Goal: Task Accomplishment & Management: Use online tool/utility

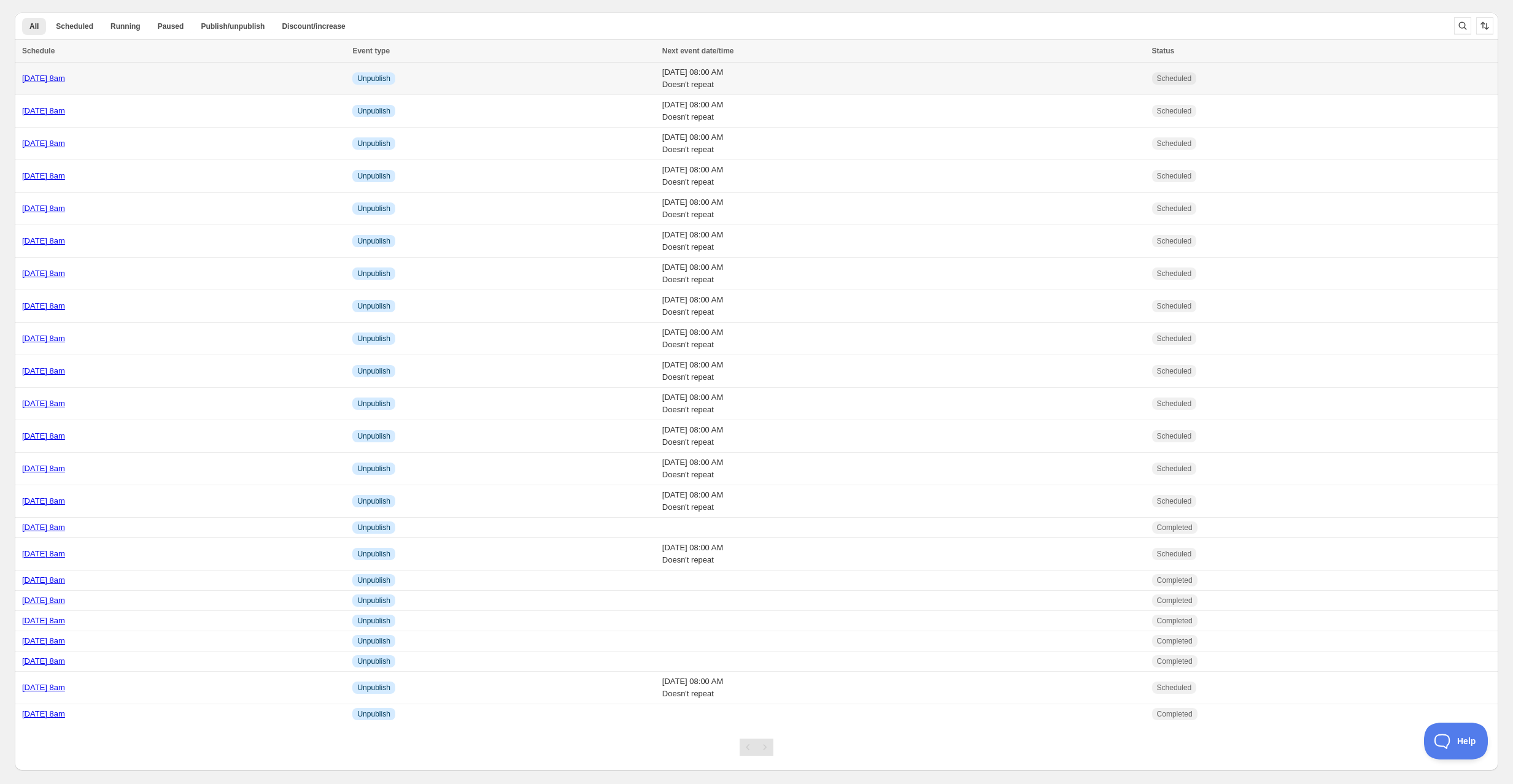
click at [200, 76] on div "Thursday 25th September @ 8am" at bounding box center [183, 78] width 323 height 12
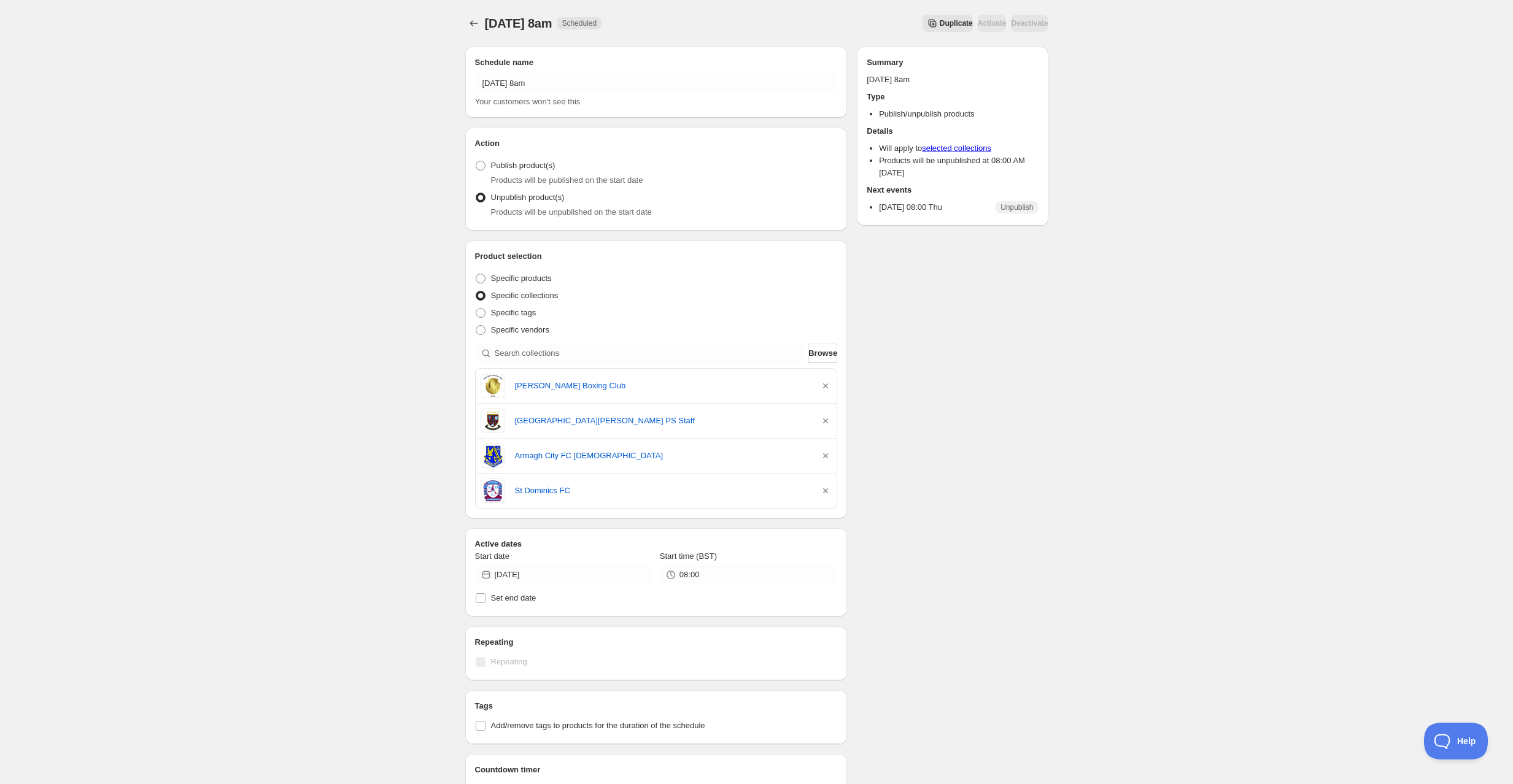
click at [940, 21] on span "Duplicate" at bounding box center [956, 23] width 33 height 9
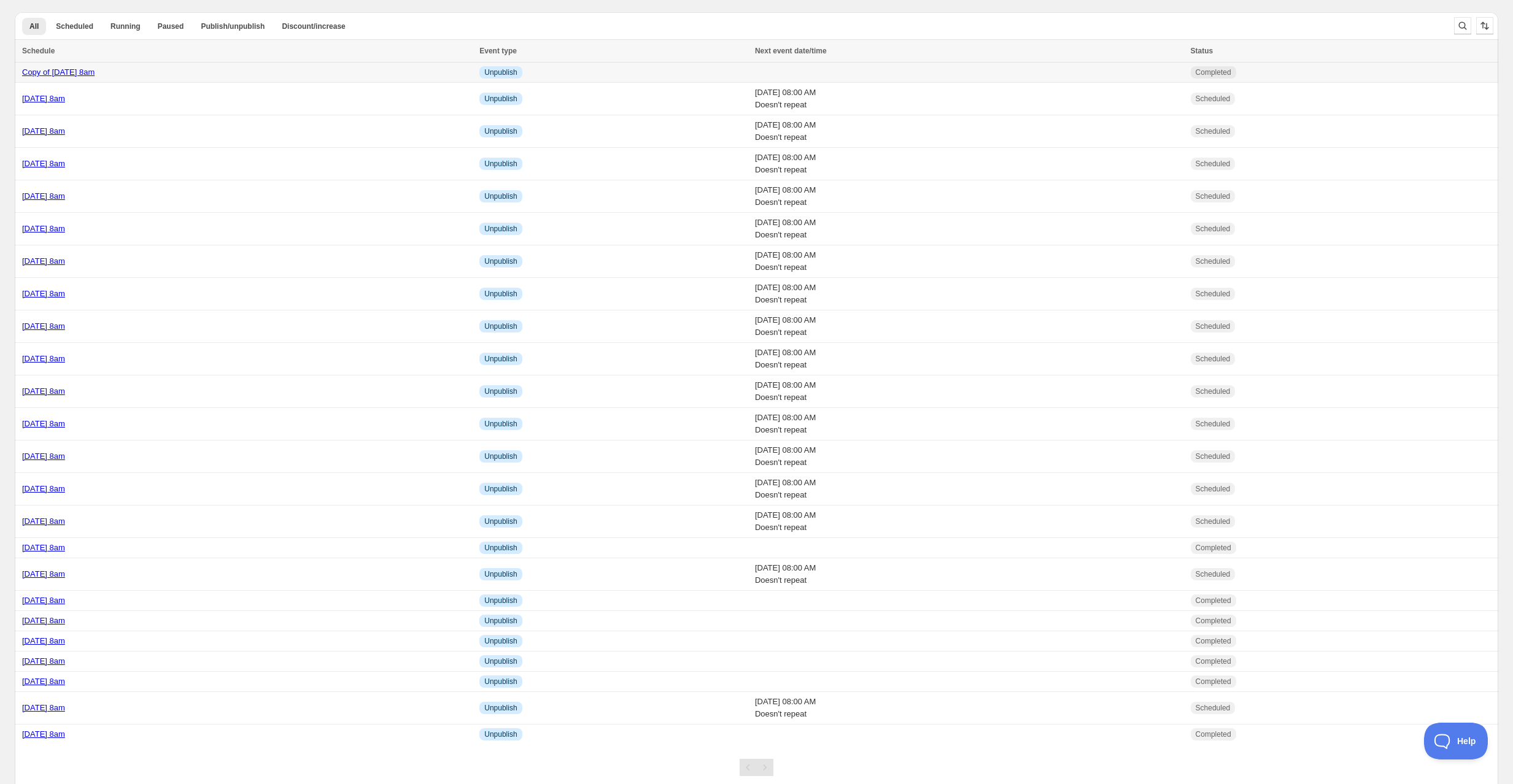
click at [227, 75] on div "Copy of Thursday 25th September @ 8am" at bounding box center [247, 72] width 450 height 12
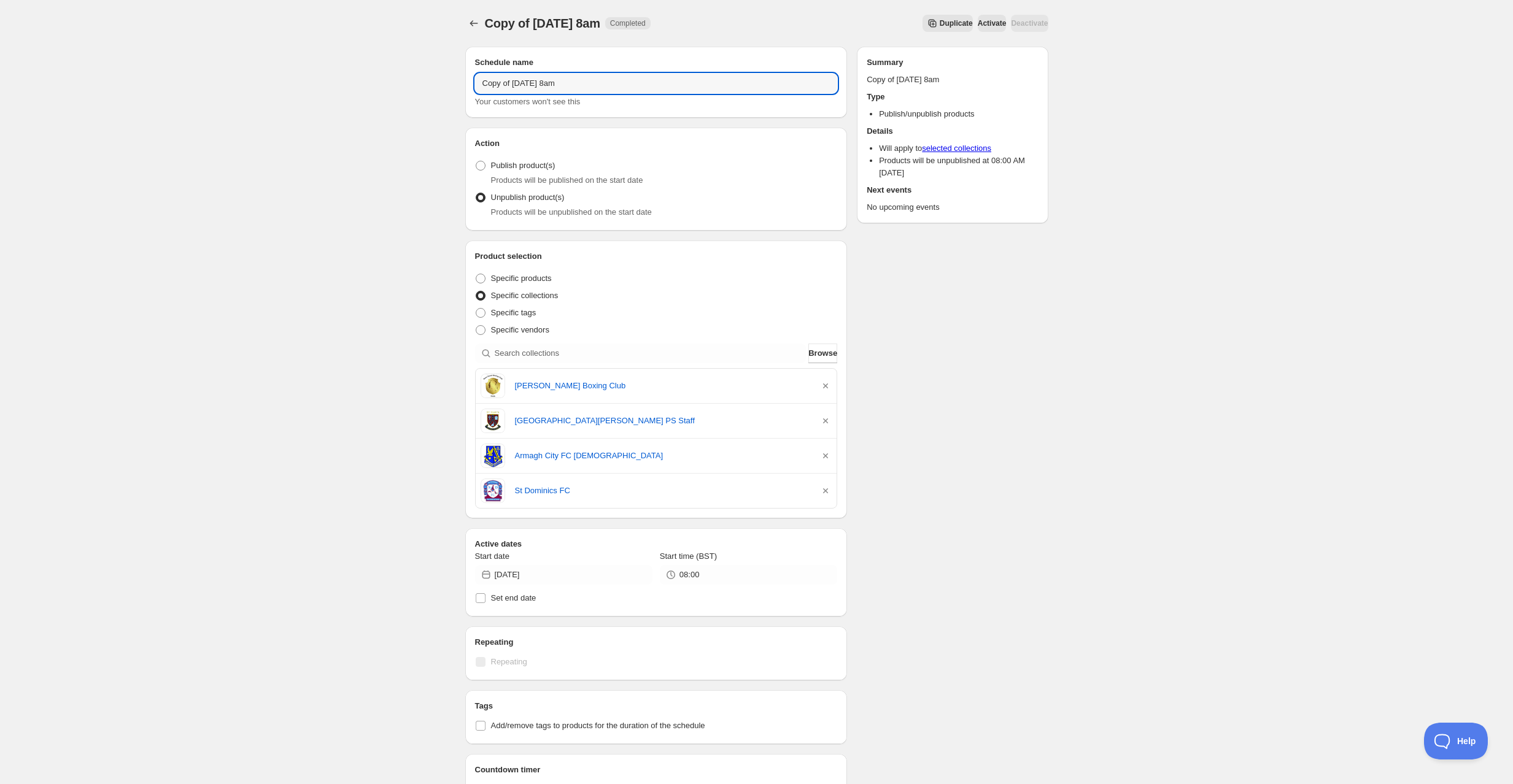
drag, startPoint x: 547, startPoint y: 85, endPoint x: 448, endPoint y: 76, distance: 99.4
click at [448, 76] on div "Copy of Thursday 25th September @ 8am. This page is ready Copy of Thursday 25th…" at bounding box center [756, 523] width 1513 height 1046
type input "[DATE] 8am"
click at [825, 384] on icon "button" at bounding box center [825, 386] width 12 height 12
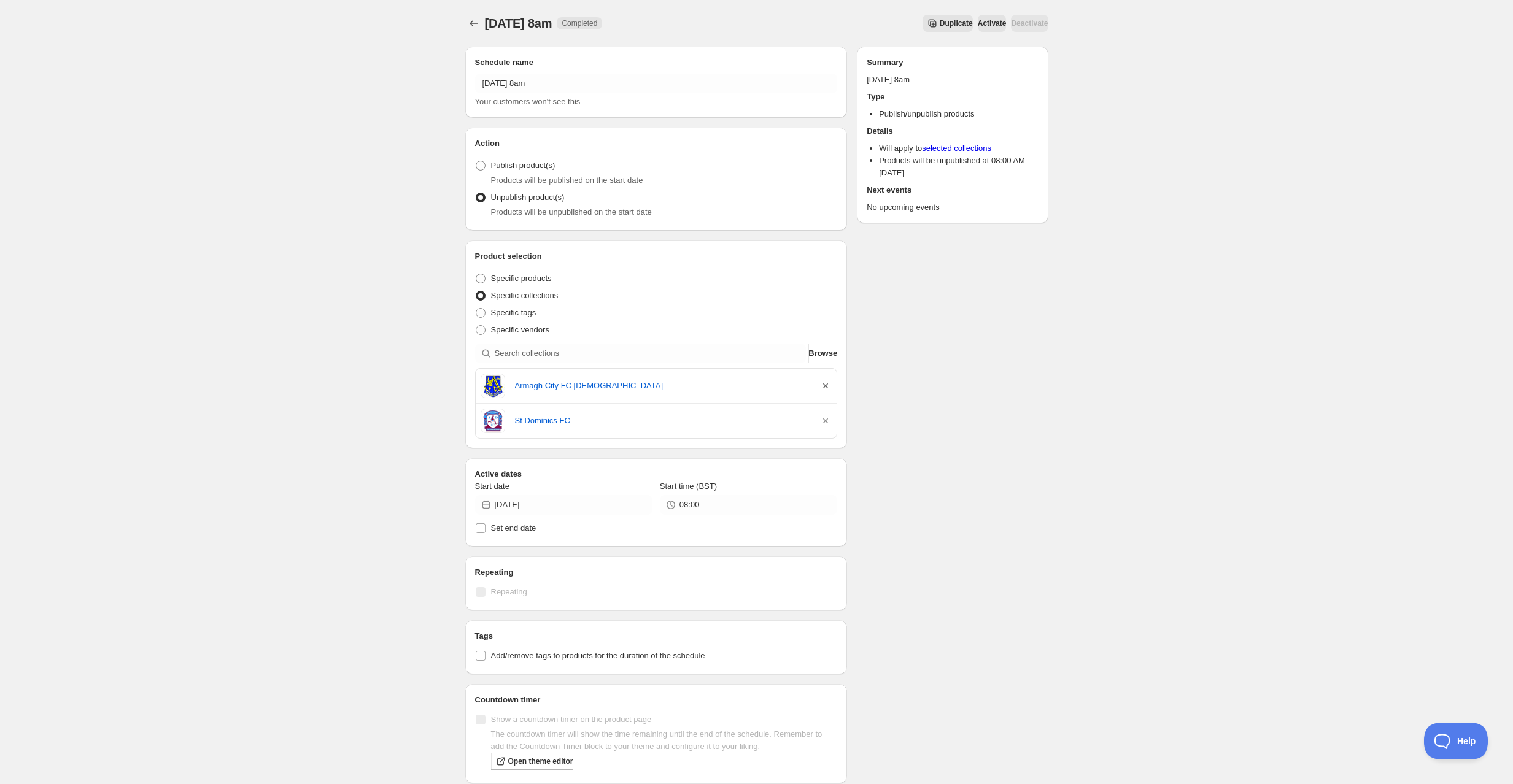
click at [825, 383] on icon "button" at bounding box center [825, 386] width 12 height 12
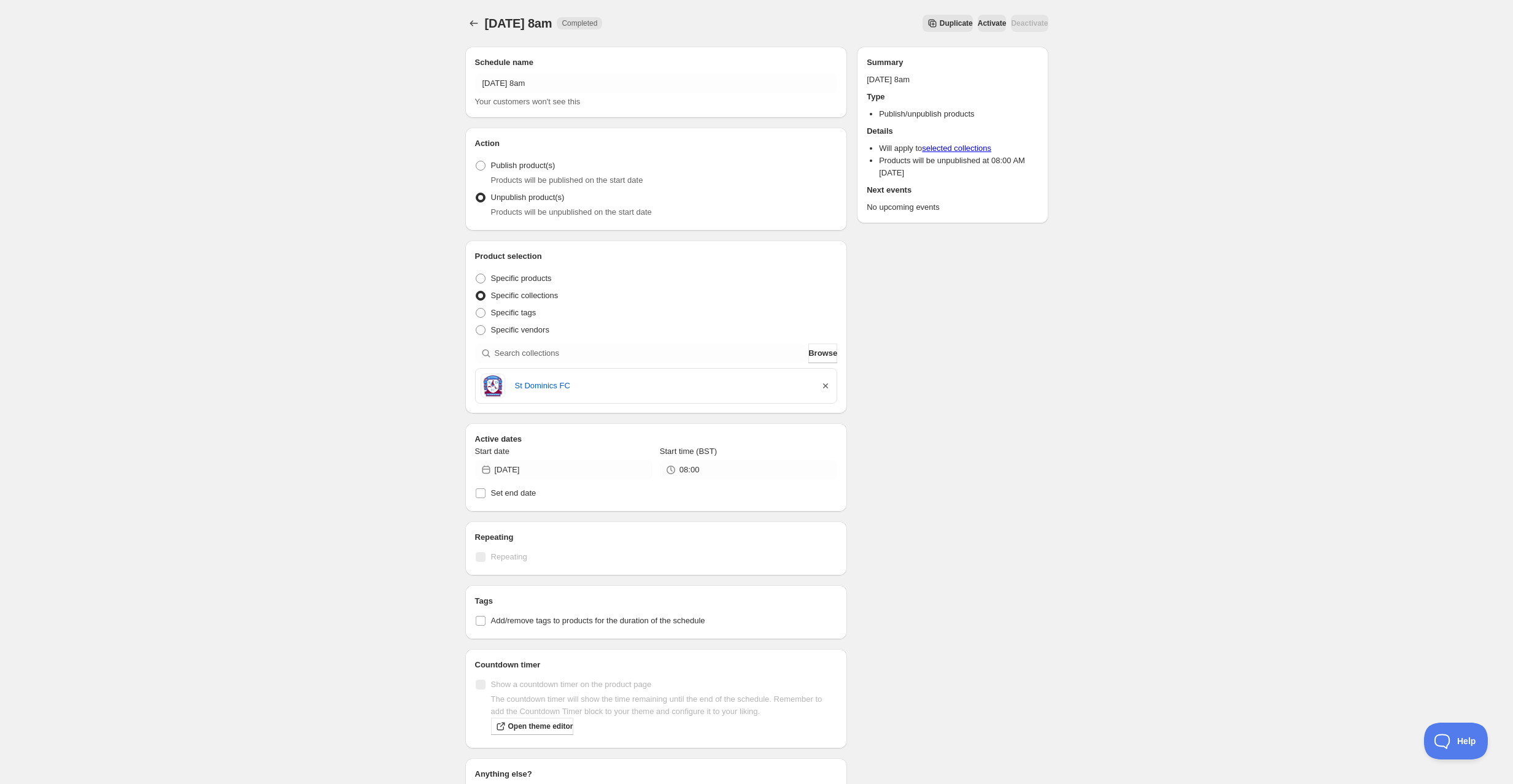
click at [825, 383] on icon "button" at bounding box center [825, 386] width 12 height 12
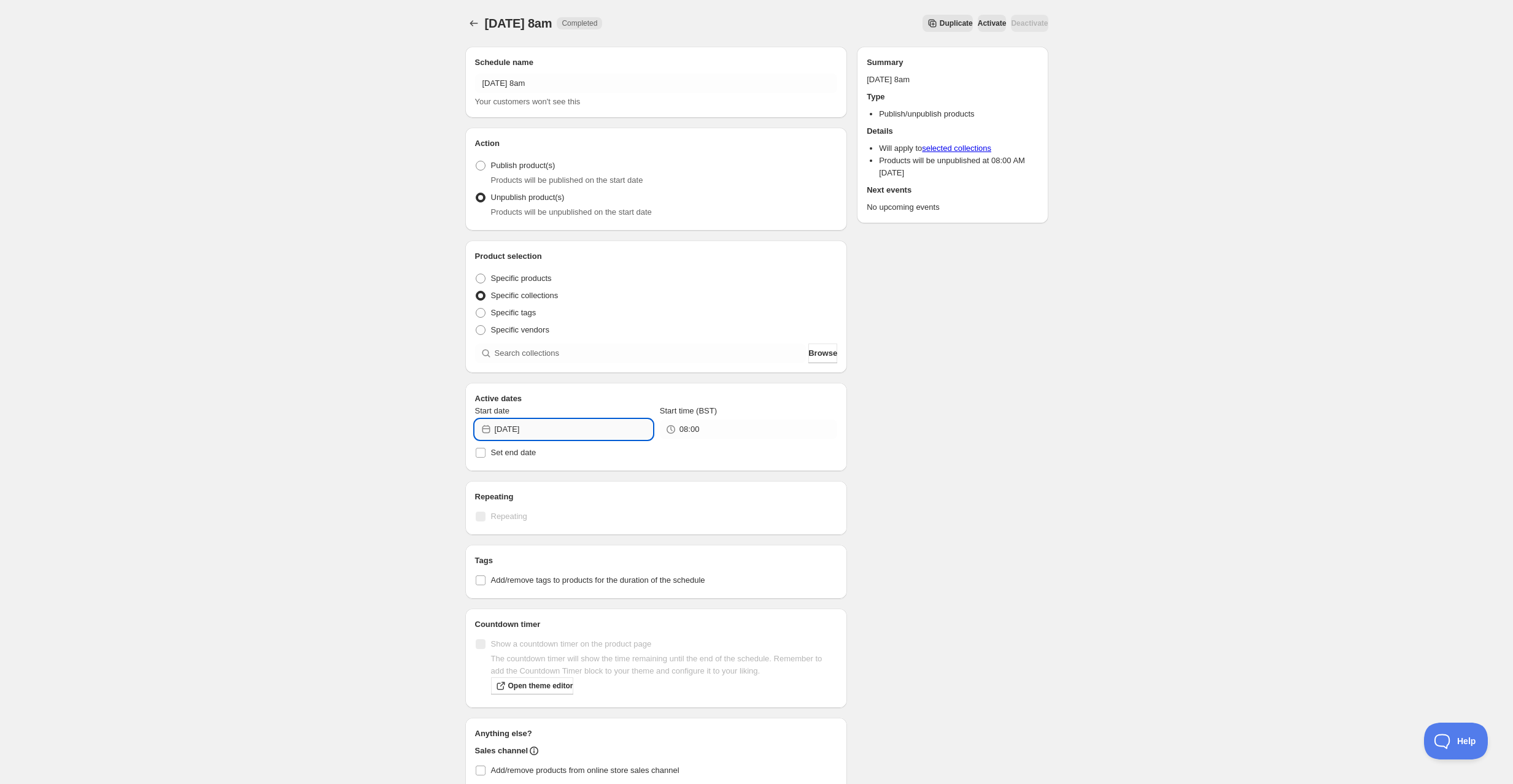
click at [542, 424] on input "2025-09-25" at bounding box center [574, 429] width 158 height 20
click at [607, 557] on span "26" at bounding box center [610, 555] width 13 height 9
type input "[DATE]"
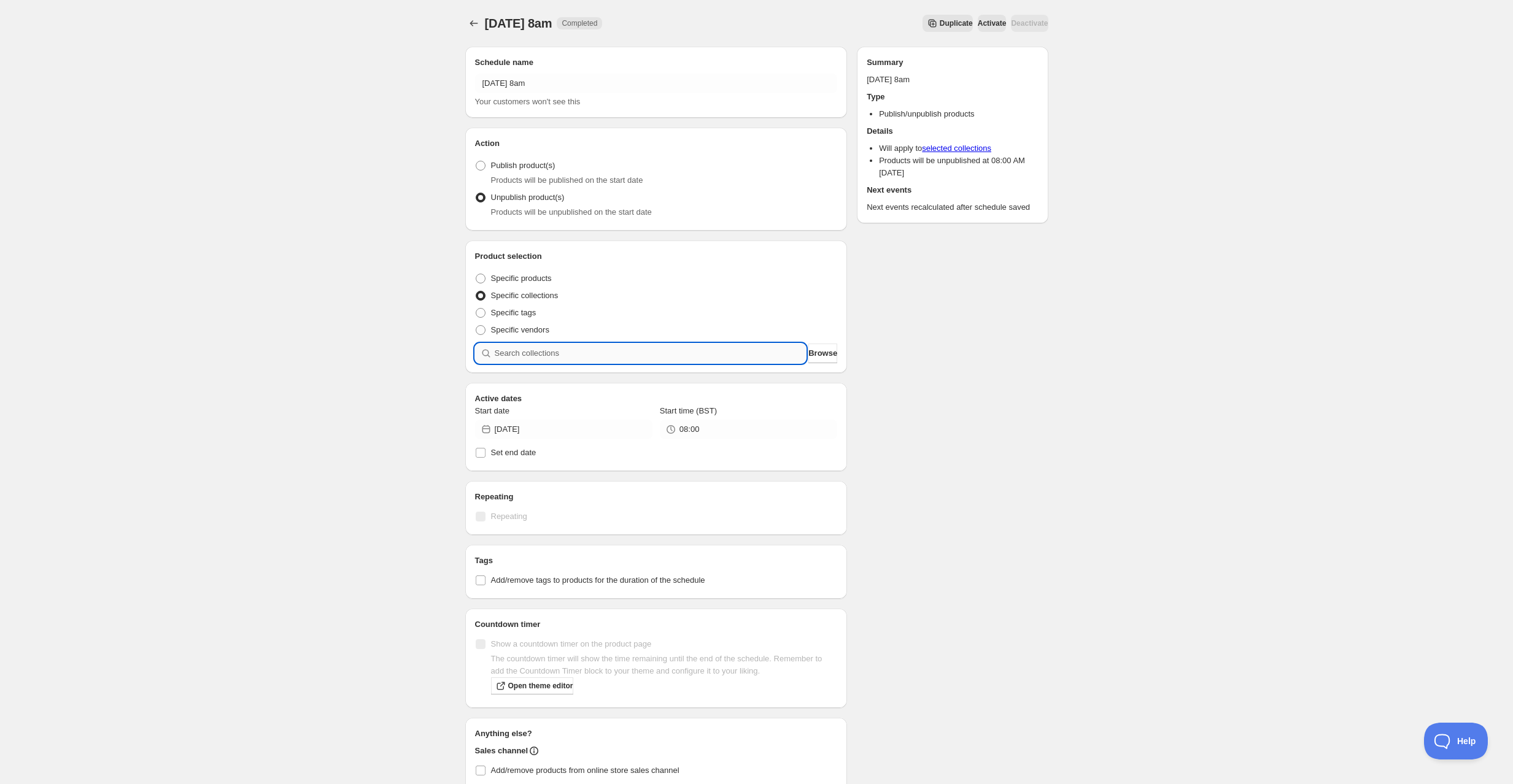
click at [546, 354] on input "search" at bounding box center [651, 353] width 312 height 20
type input "c"
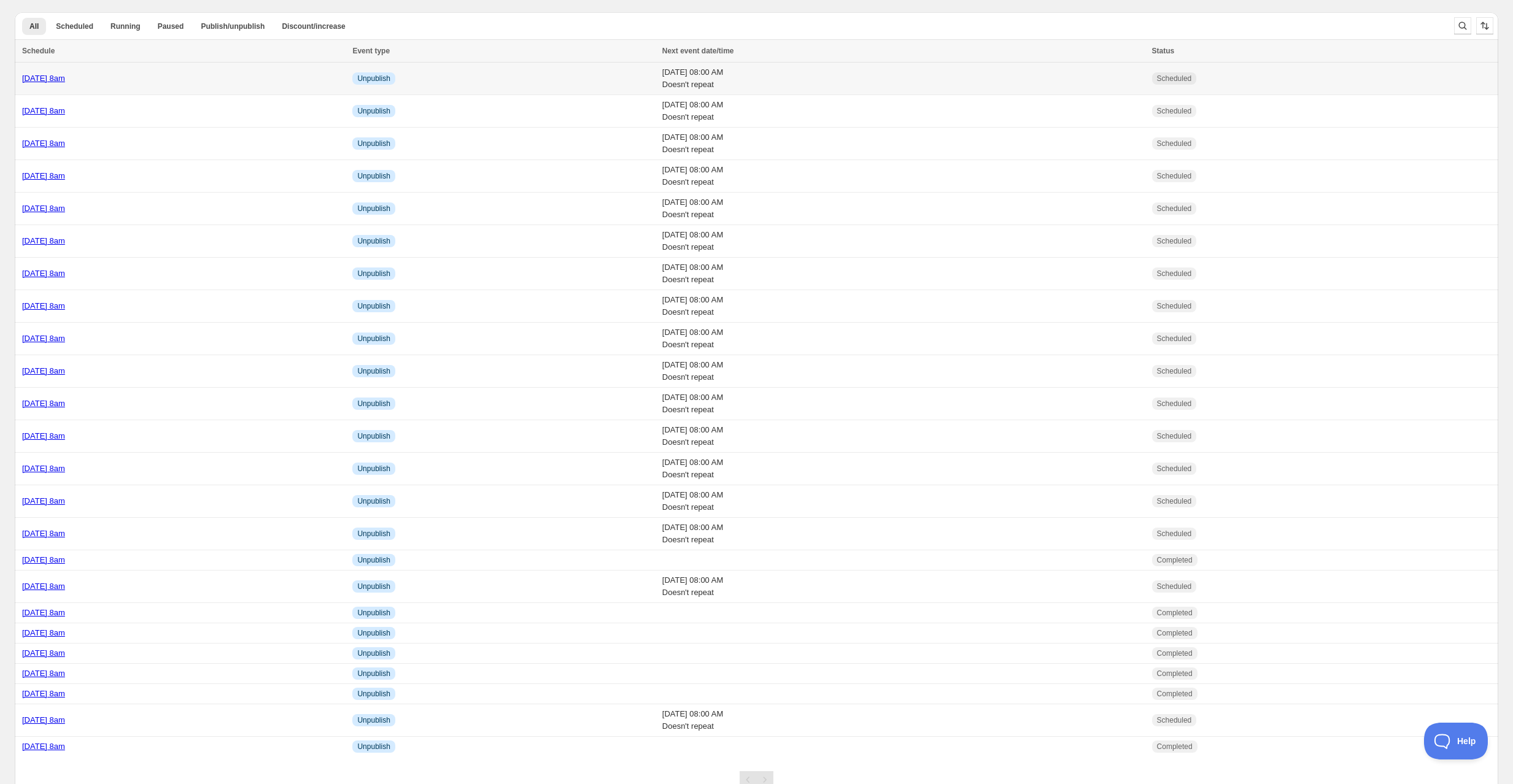
click at [200, 80] on div "[DATE] 8am" at bounding box center [183, 78] width 323 height 12
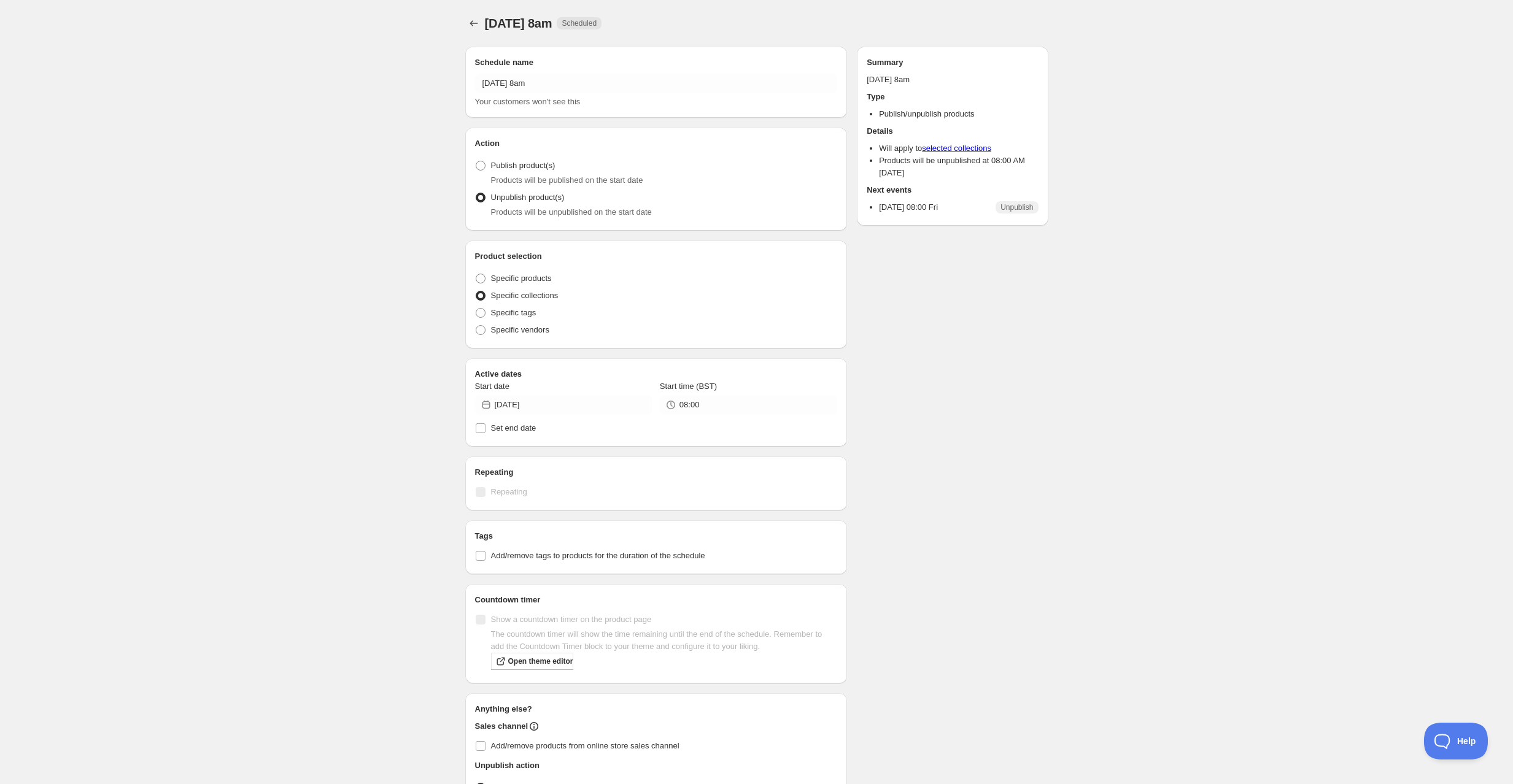
radio input "true"
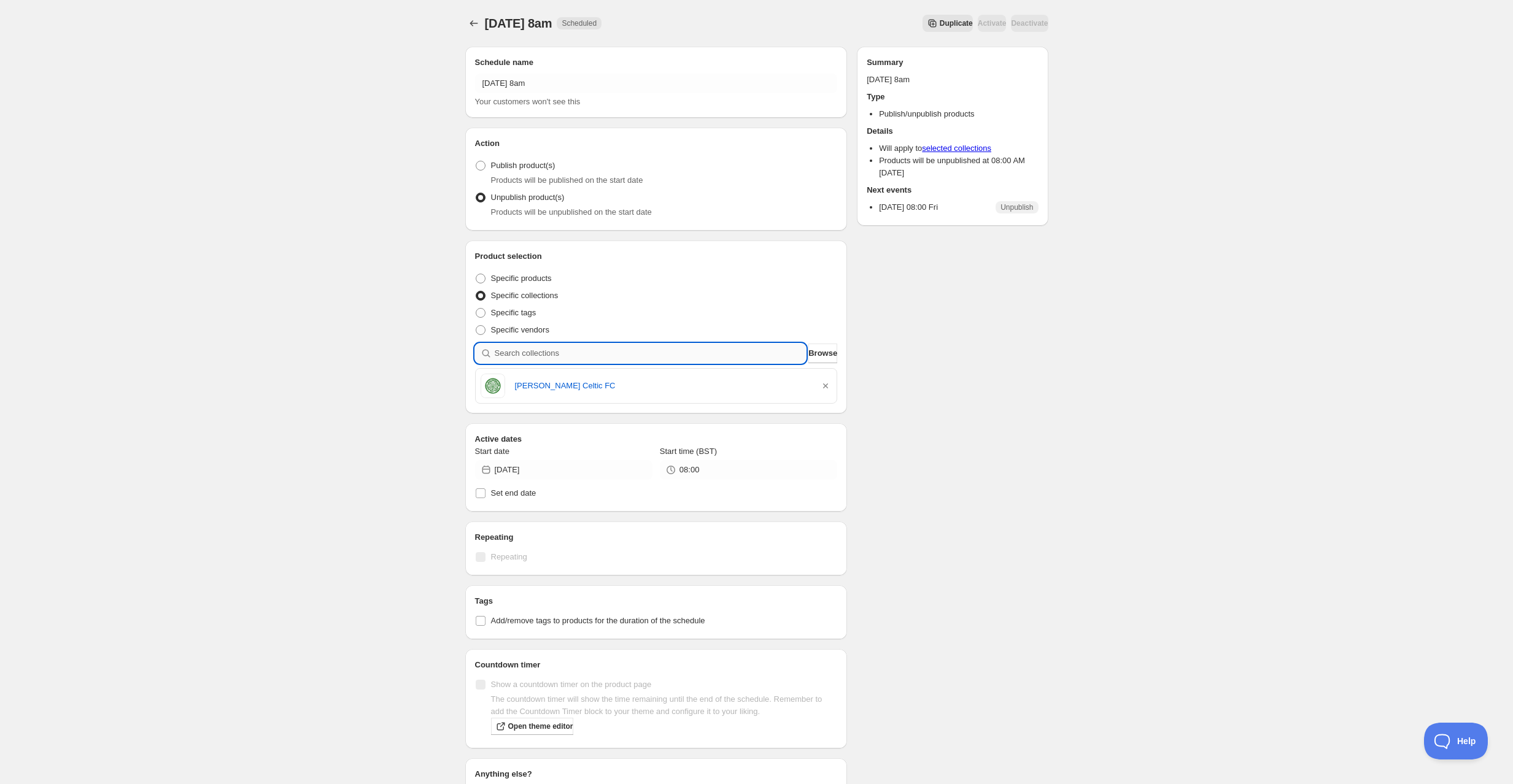
click at [530, 351] on input "search" at bounding box center [651, 353] width 312 height 20
type input "c"
